Goal: Task Accomplishment & Management: Use online tool/utility

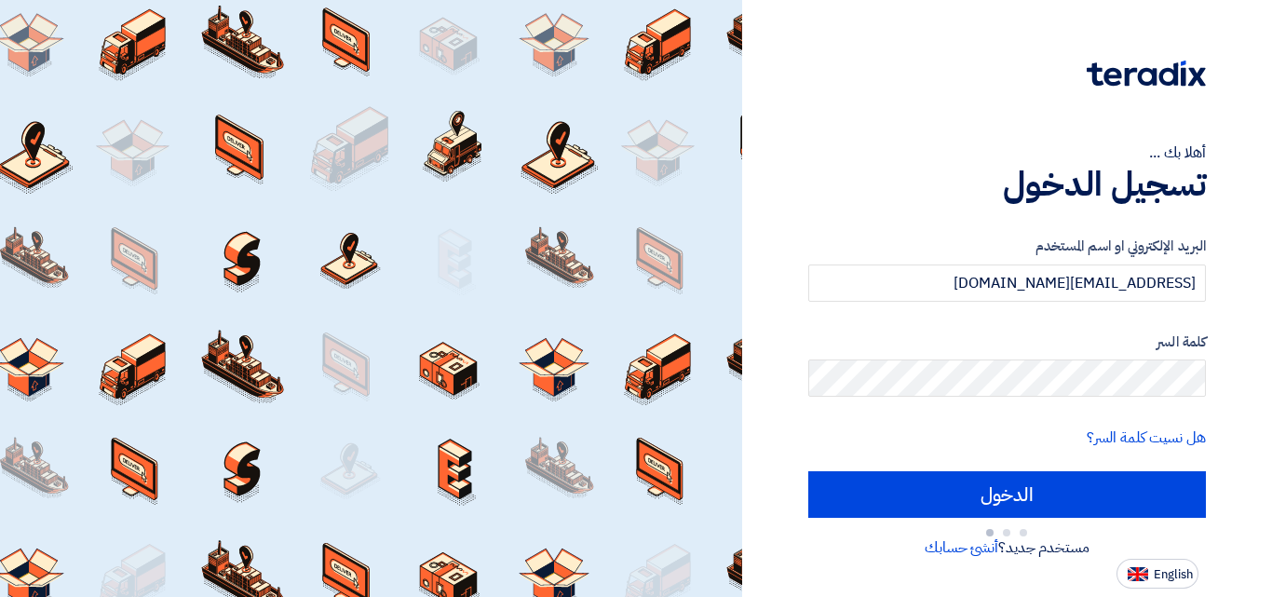
type input "Sign in"
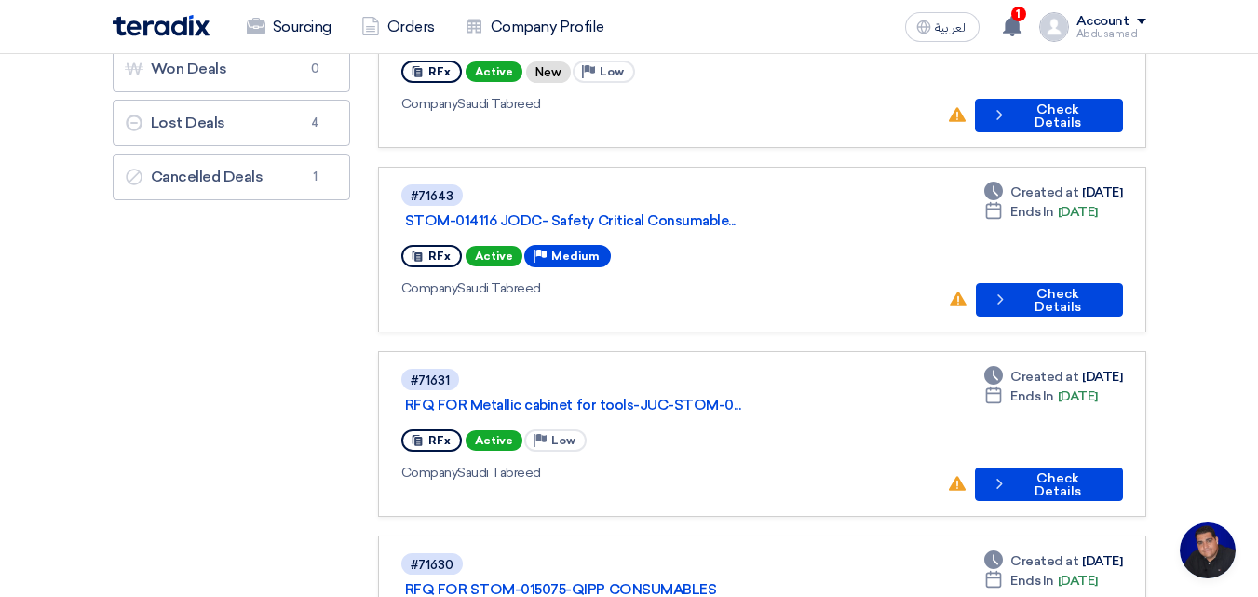
scroll to position [279, 0]
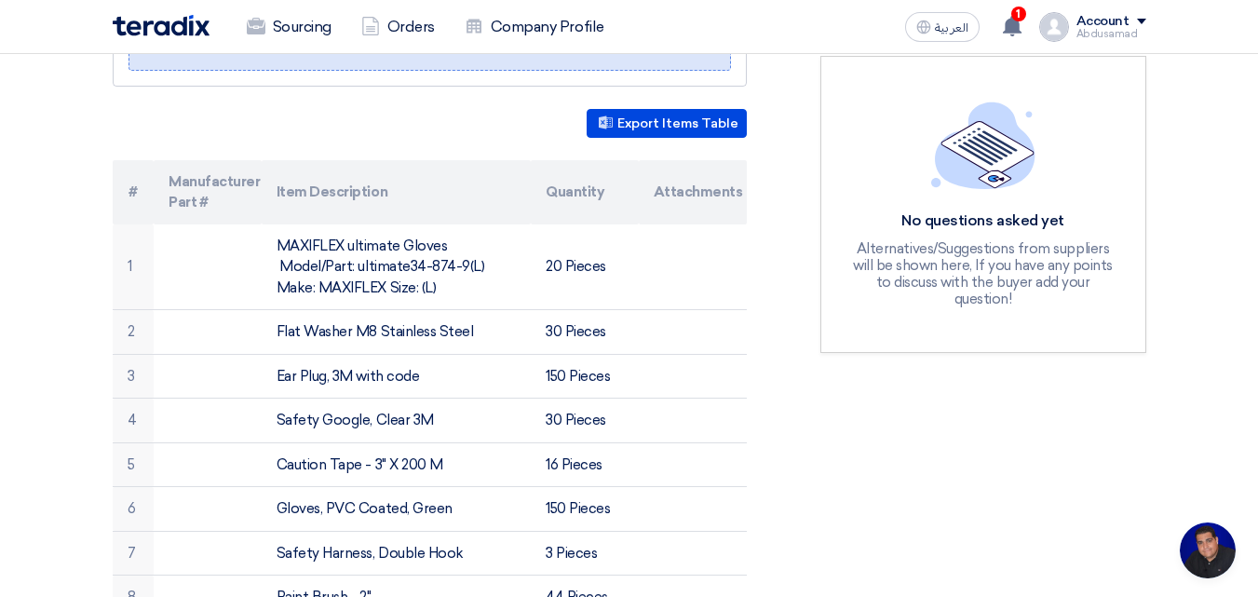
scroll to position [279, 0]
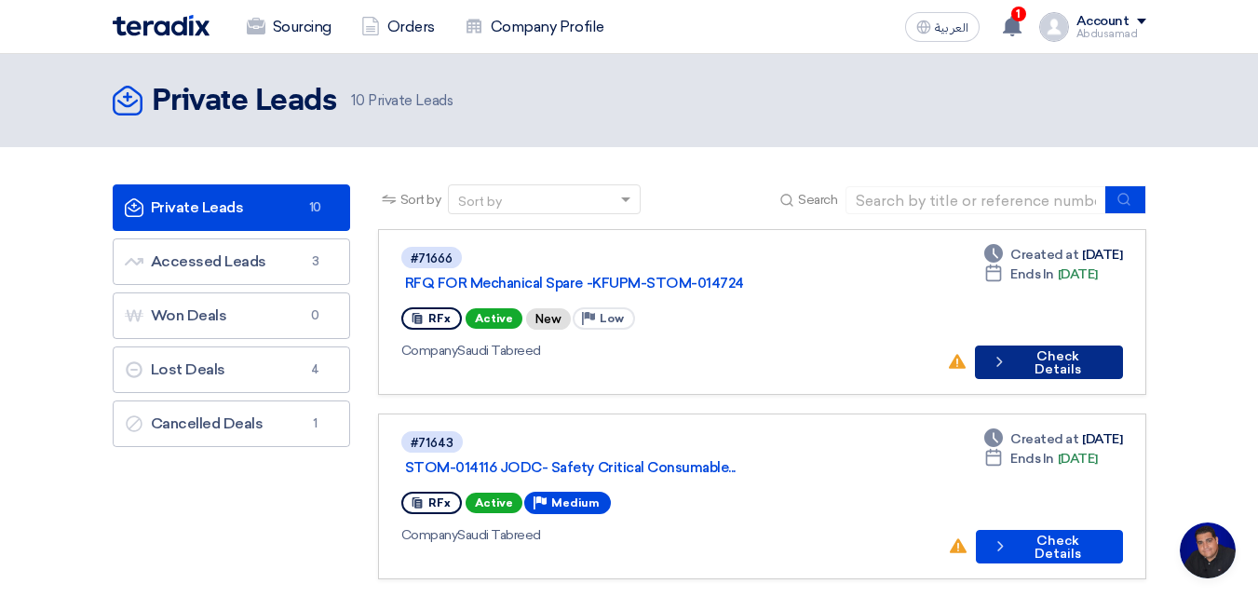
click at [1075, 346] on button "Check details Check Details" at bounding box center [1048, 363] width 147 height 34
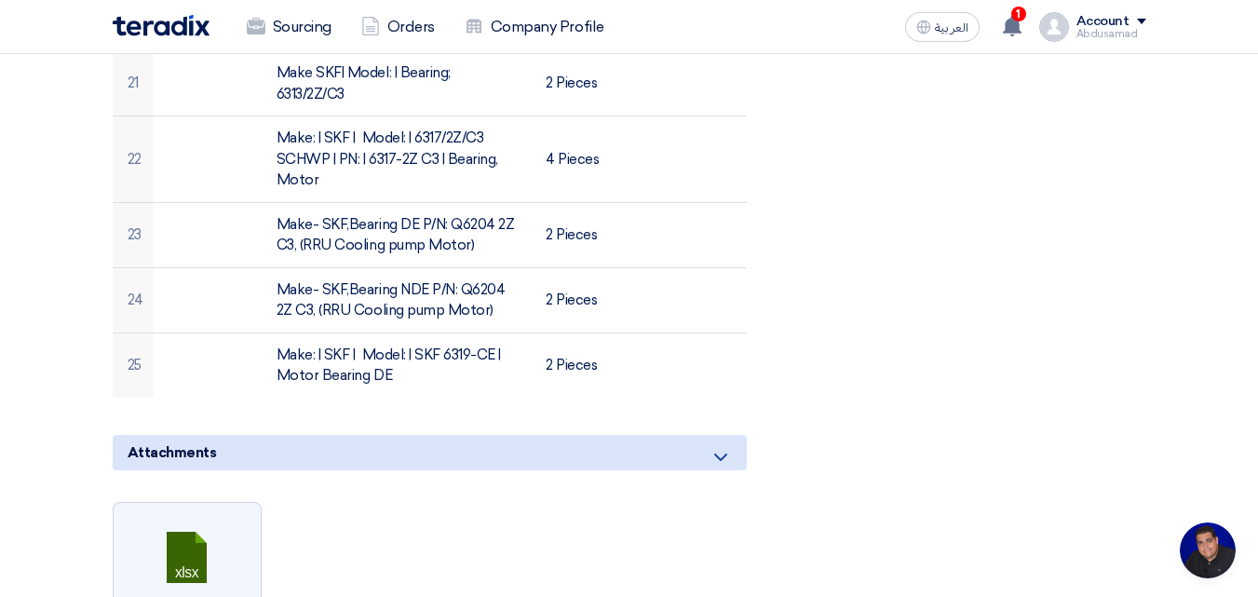
scroll to position [2142, 0]
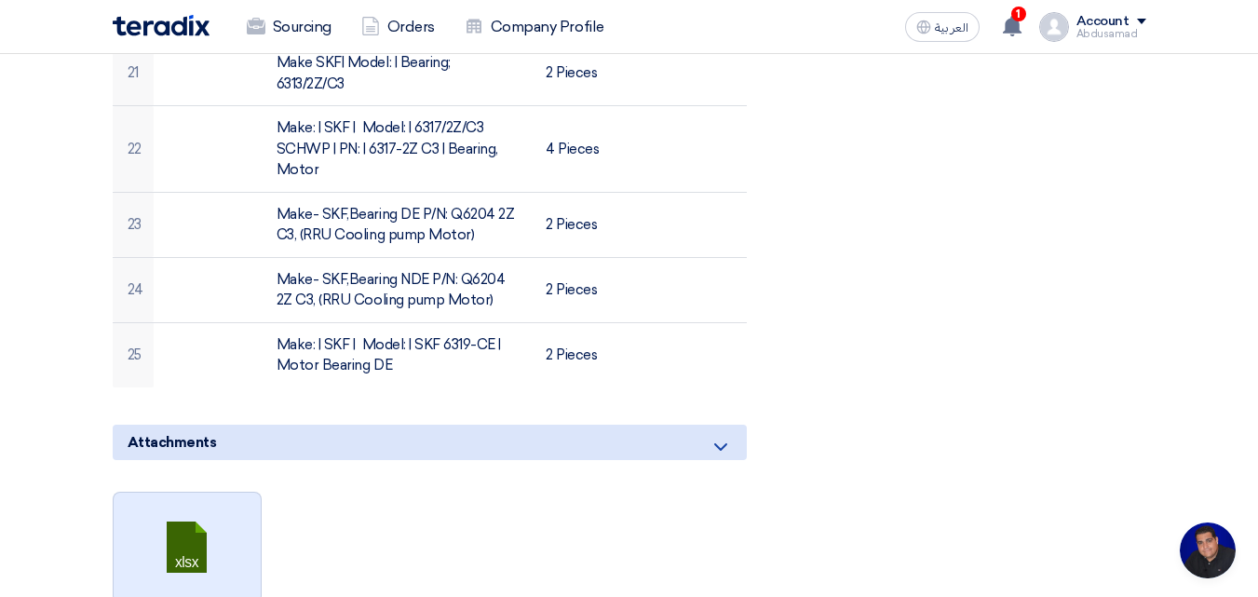
click at [197, 503] on link at bounding box center [188, 549] width 149 height 112
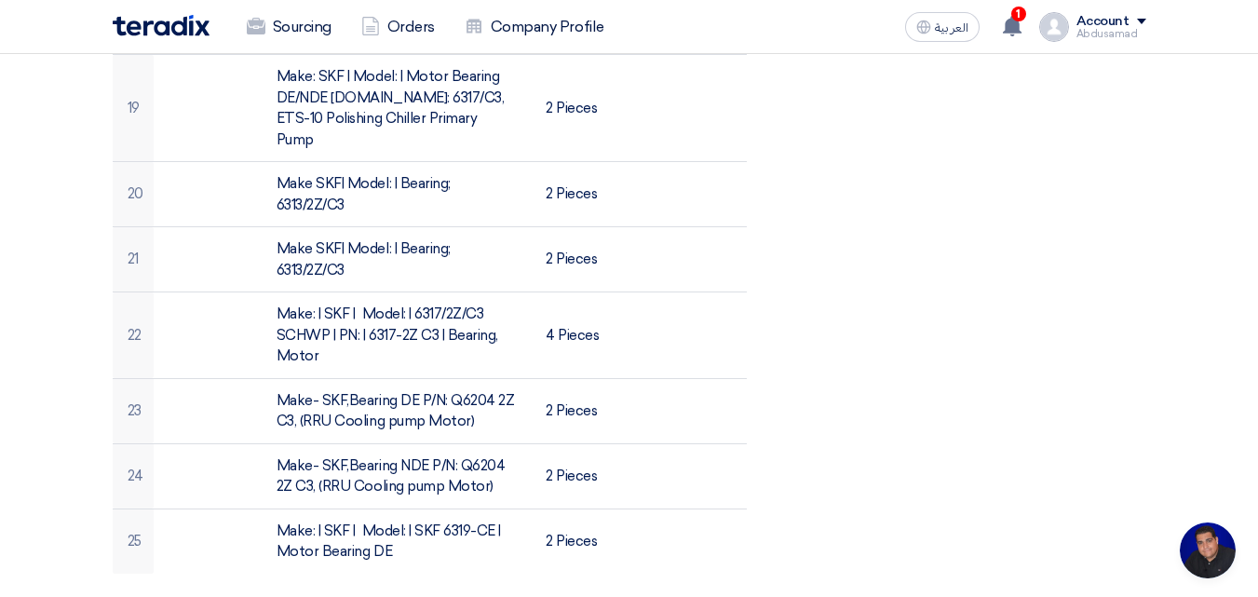
scroll to position [1863, 0]
